Goal: Information Seeking & Learning: Learn about a topic

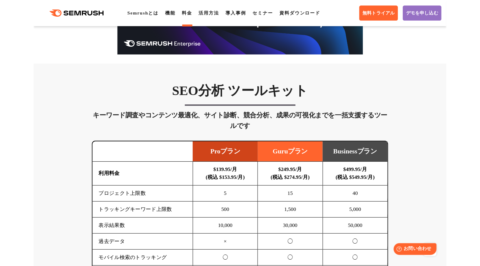
scroll to position [303, 0]
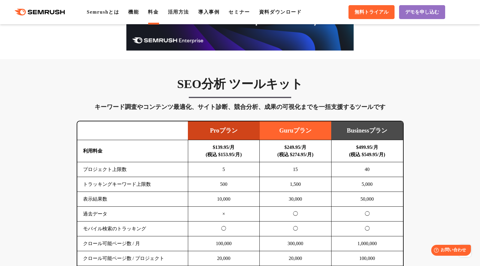
click at [114, 134] on td at bounding box center [132, 130] width 111 height 19
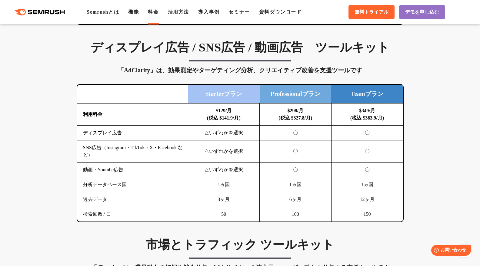
scroll to position [787, 0]
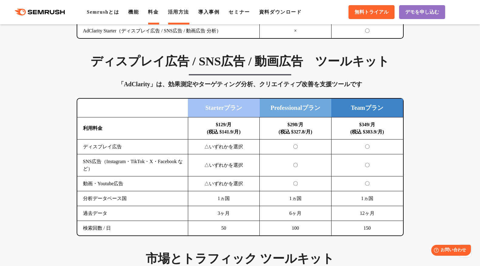
click at [182, 14] on link "活用方法" at bounding box center [178, 11] width 21 height 5
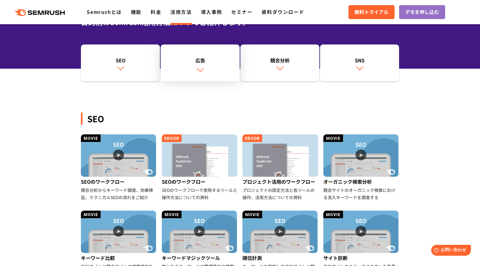
click at [197, 65] on link "広告" at bounding box center [200, 63] width 79 height 37
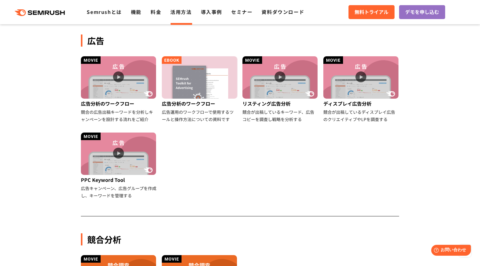
scroll to position [338, 0]
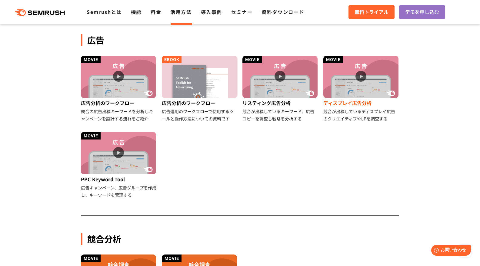
click at [342, 82] on img at bounding box center [360, 77] width 75 height 42
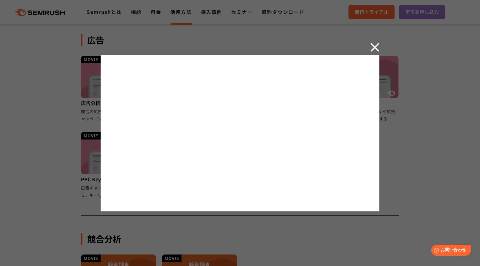
click at [380, 45] on div at bounding box center [240, 133] width 480 height 266
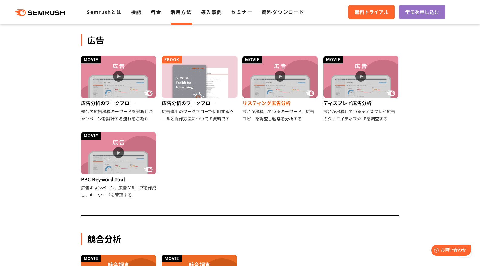
click at [261, 88] on img at bounding box center [279, 77] width 75 height 42
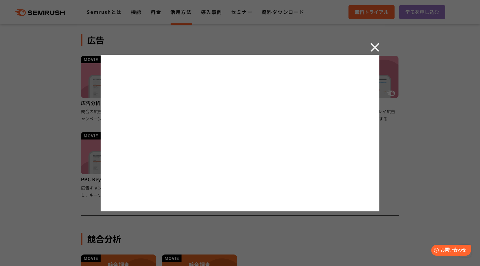
click at [375, 46] on img at bounding box center [374, 47] width 9 height 9
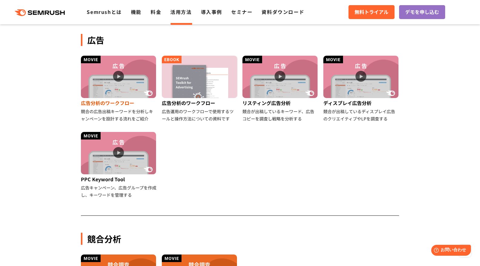
click at [123, 102] on div "広告分析のワークフロー" at bounding box center [119, 103] width 76 height 10
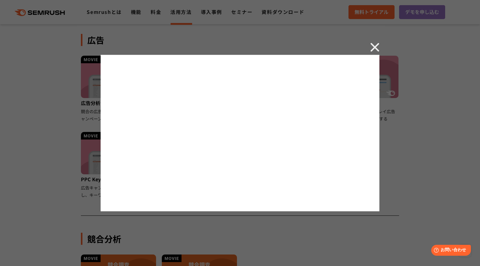
click at [373, 50] on img at bounding box center [374, 47] width 9 height 9
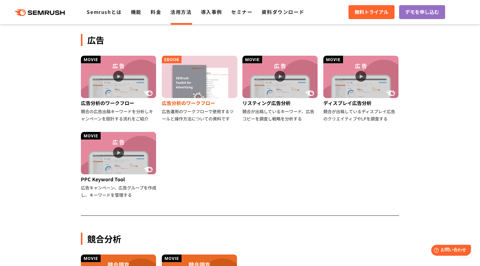
click at [203, 106] on div "広告分析のワークフロー" at bounding box center [200, 103] width 76 height 10
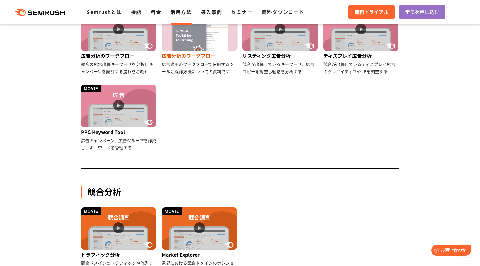
scroll to position [399, 0]
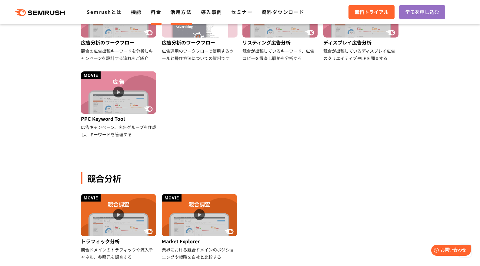
click at [159, 11] on link "料金" at bounding box center [156, 11] width 11 height 7
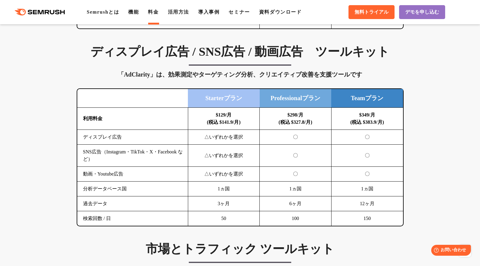
scroll to position [787, 0]
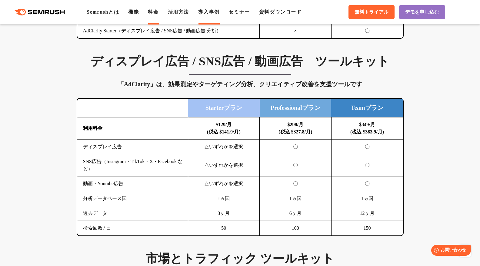
click at [208, 12] on link "導入事例" at bounding box center [208, 11] width 21 height 5
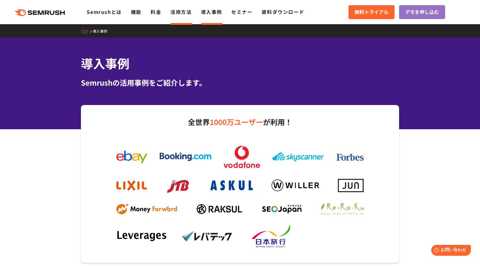
click at [179, 10] on link "活用方法" at bounding box center [180, 11] width 21 height 7
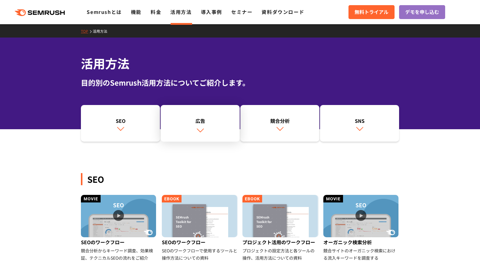
click at [196, 131] on link "広告" at bounding box center [200, 123] width 79 height 37
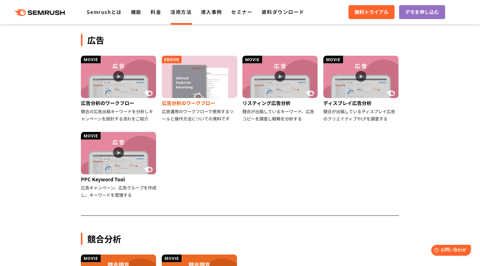
click at [184, 83] on img at bounding box center [199, 77] width 75 height 42
click at [204, 142] on ul "広告分析のワークフロー 競合の広告出稿キーワードを分析しキャンペーンを設計する流れをご紹介 広告分析のワークフロー 広告運用のワークフローで使用するツールと操…" at bounding box center [239, 132] width 323 height 153
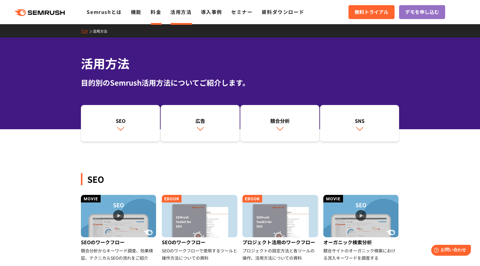
click at [152, 14] on link "料金" at bounding box center [156, 11] width 11 height 7
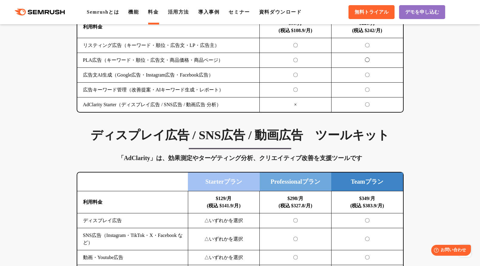
scroll to position [787, 0]
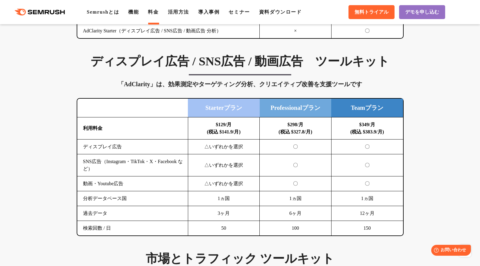
click at [47, 111] on div "SEO分析 ツールキット キーワード調査やコンテンツ最適化、サイト診断、競合分析、成果の可視化までを一括支援するツールです 横にスワイプしてください Proプ…" at bounding box center [240, 243] width 480 height 1338
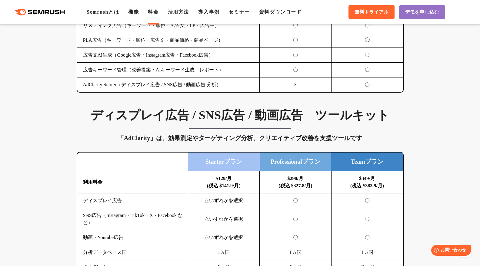
scroll to position [727, 0]
